Goal: Information Seeking & Learning: Check status

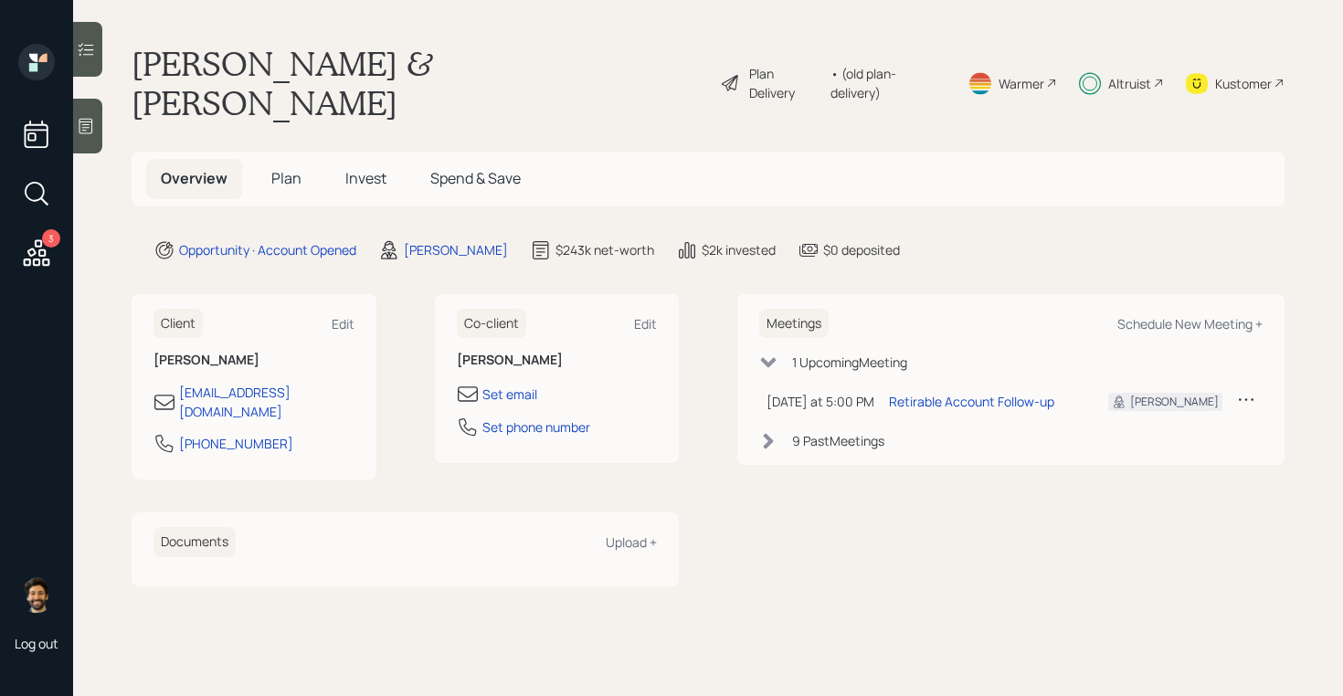
click at [361, 168] on span "Invest" at bounding box center [365, 178] width 41 height 20
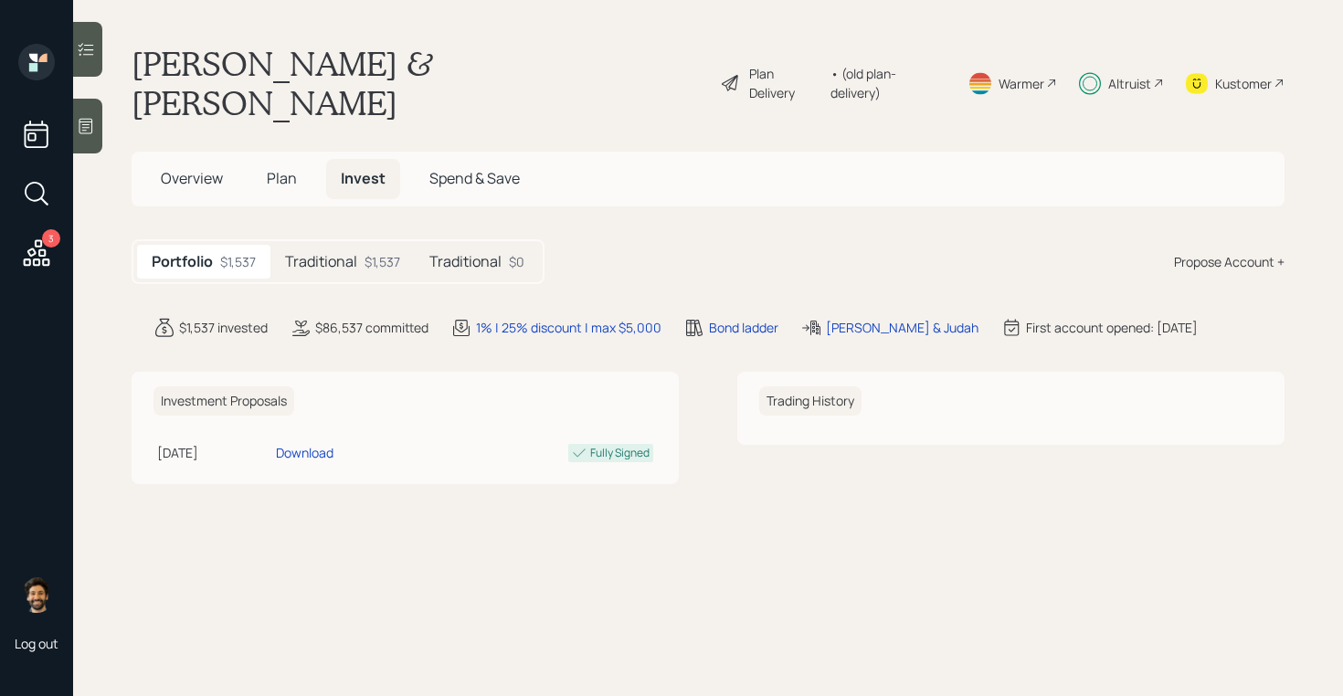
click at [363, 245] on div "Traditional $1,537" at bounding box center [342, 262] width 144 height 34
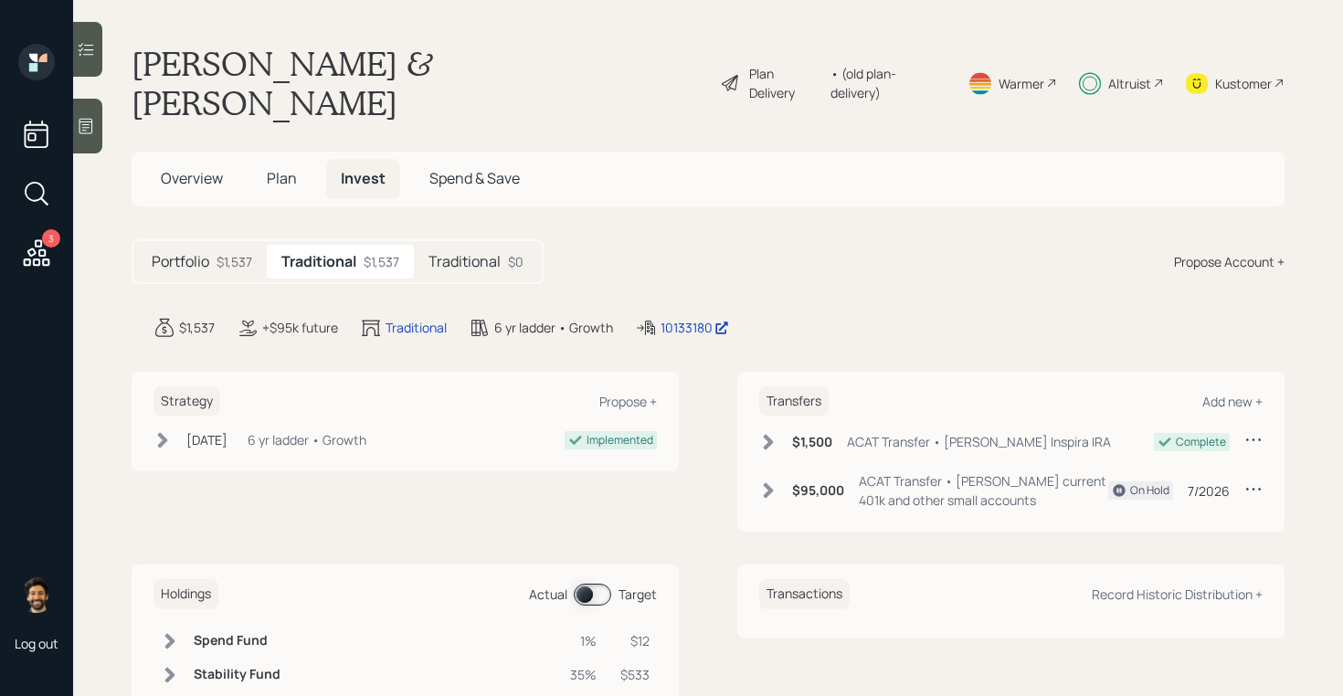
click at [477, 253] on h5 "Traditional" at bounding box center [465, 261] width 72 height 17
